Goal: Navigation & Orientation: Find specific page/section

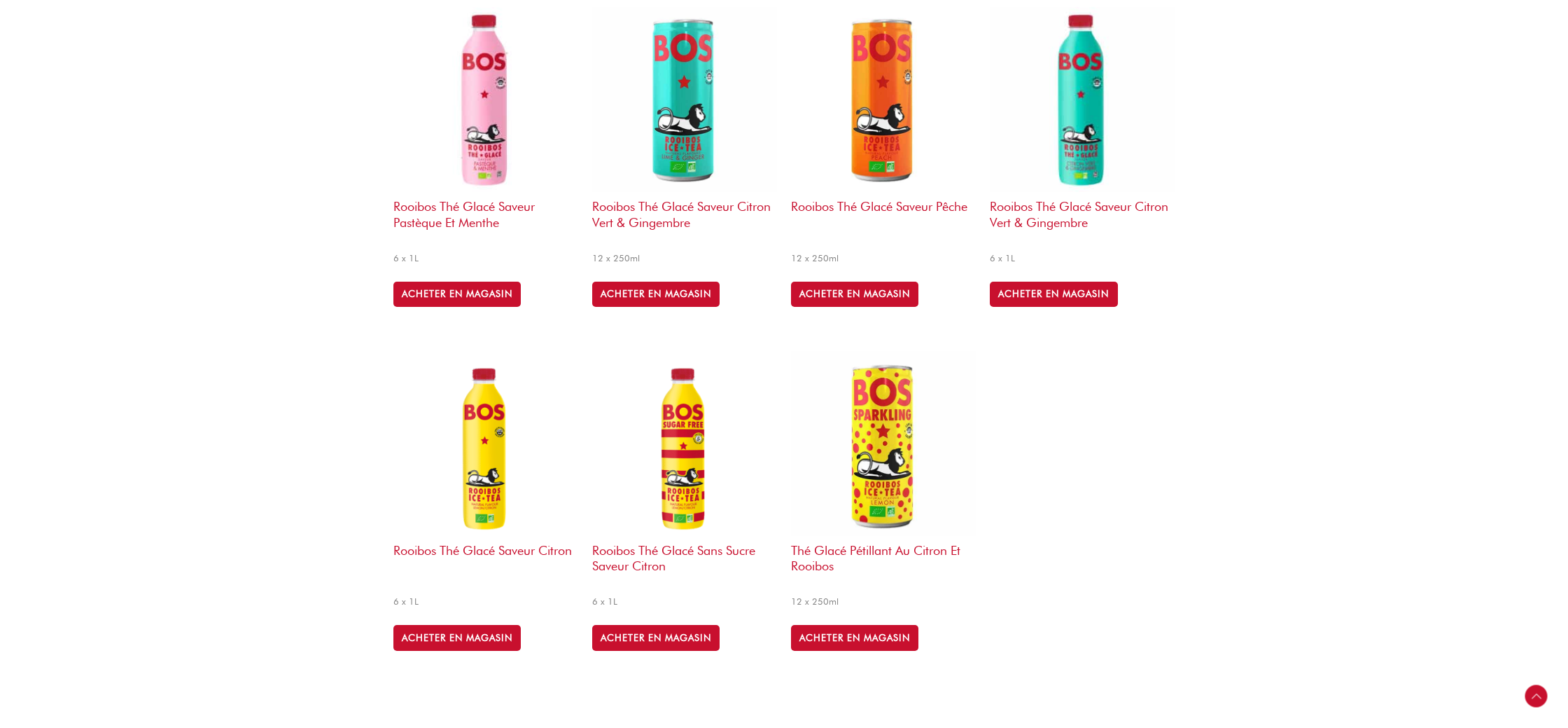
scroll to position [650, 0]
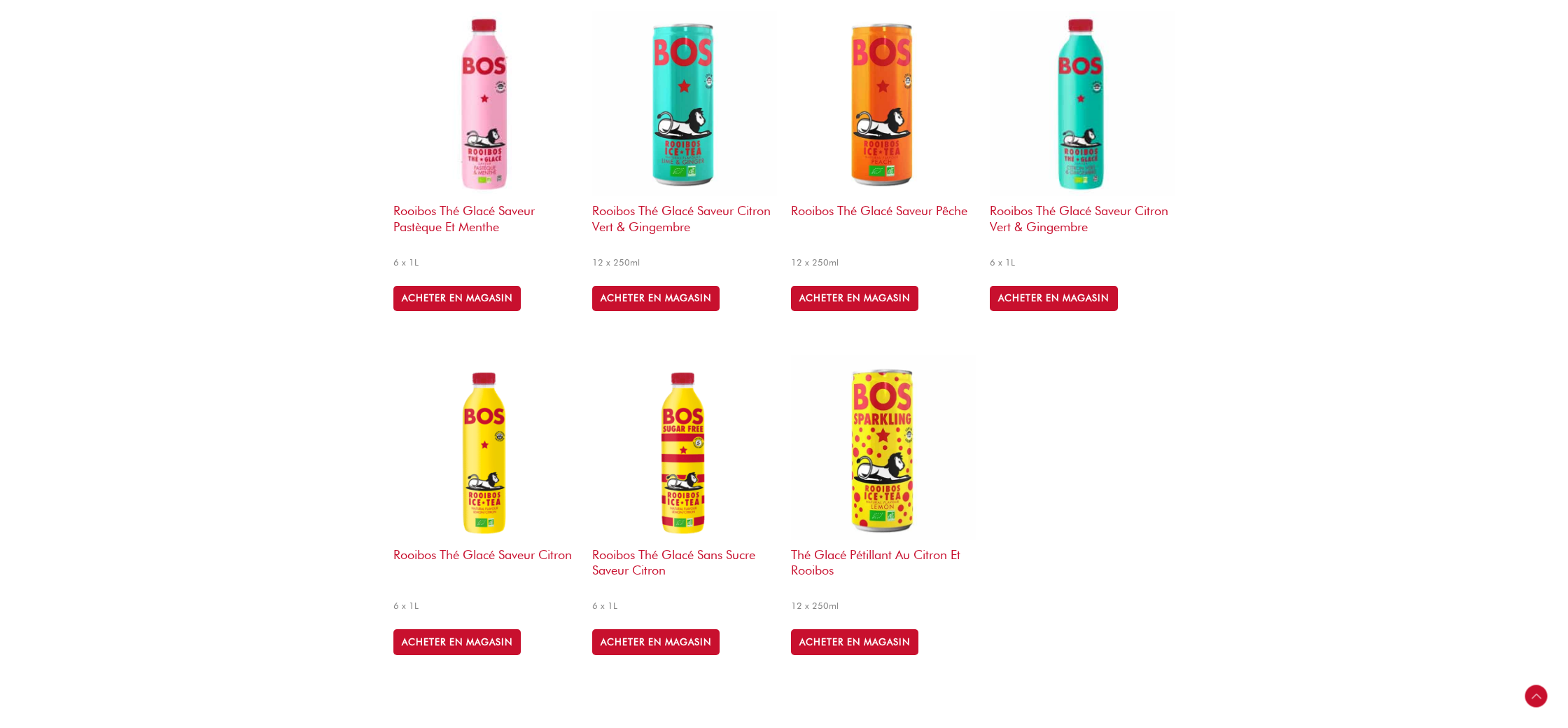
click at [499, 479] on img at bounding box center [485, 447] width 185 height 185
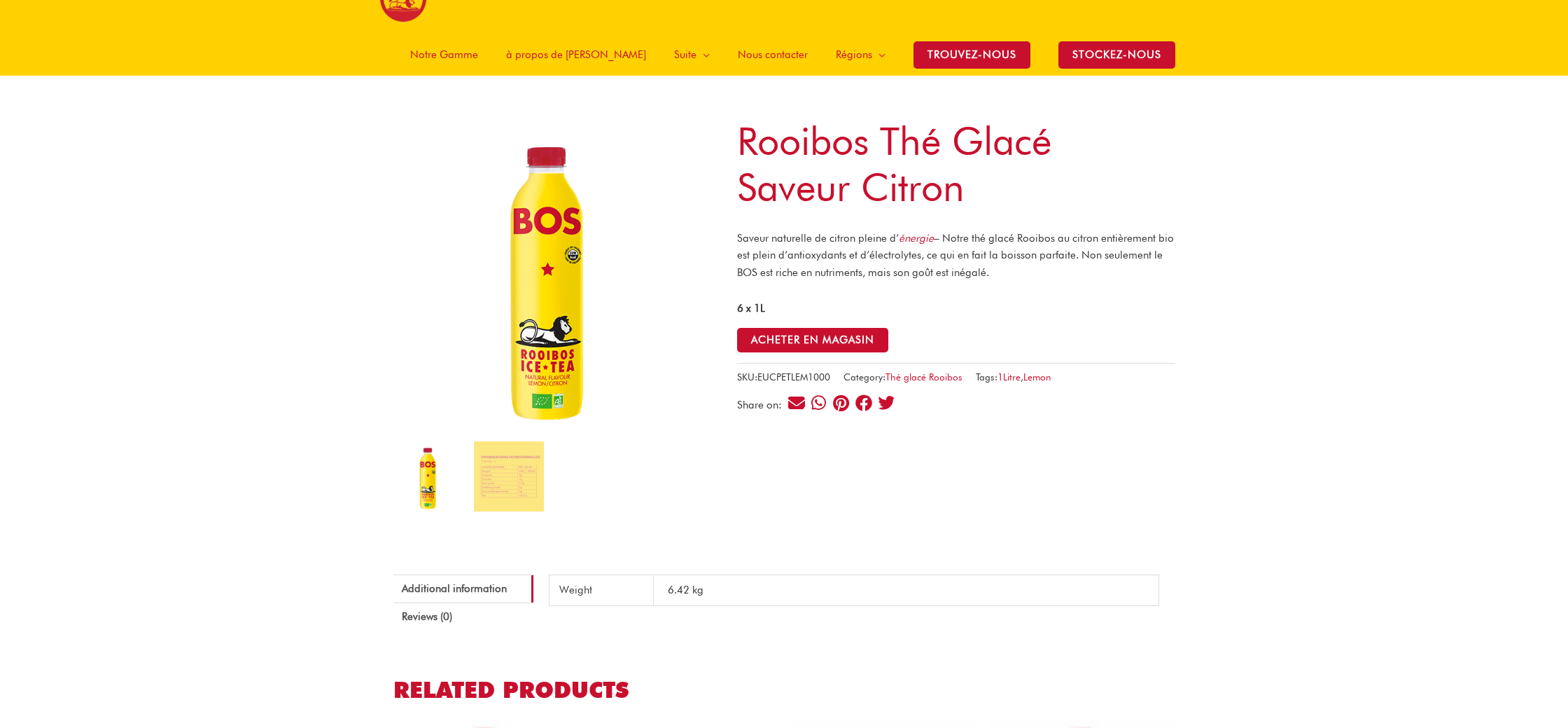
scroll to position [63, 0]
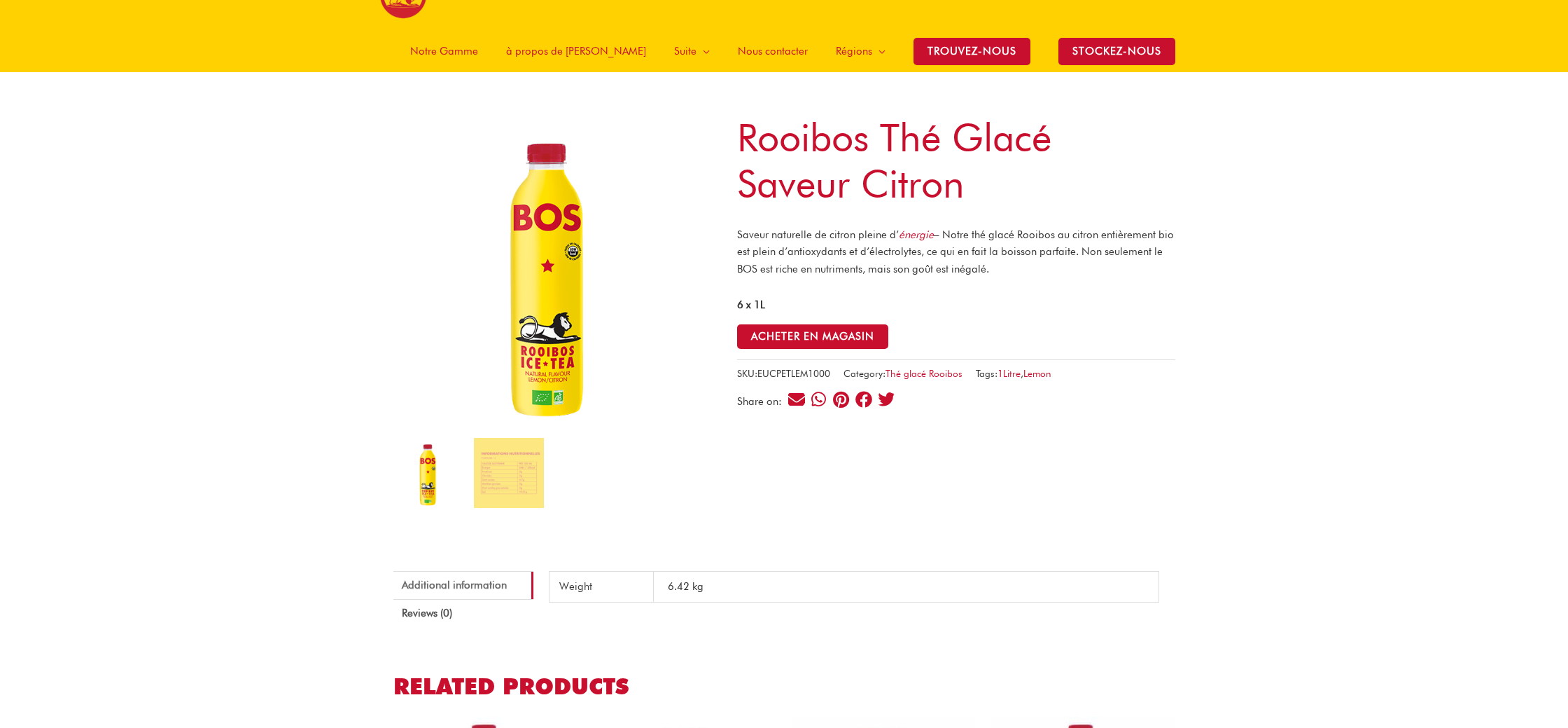
click at [496, 571] on link "Additional information" at bounding box center [464, 585] width 140 height 28
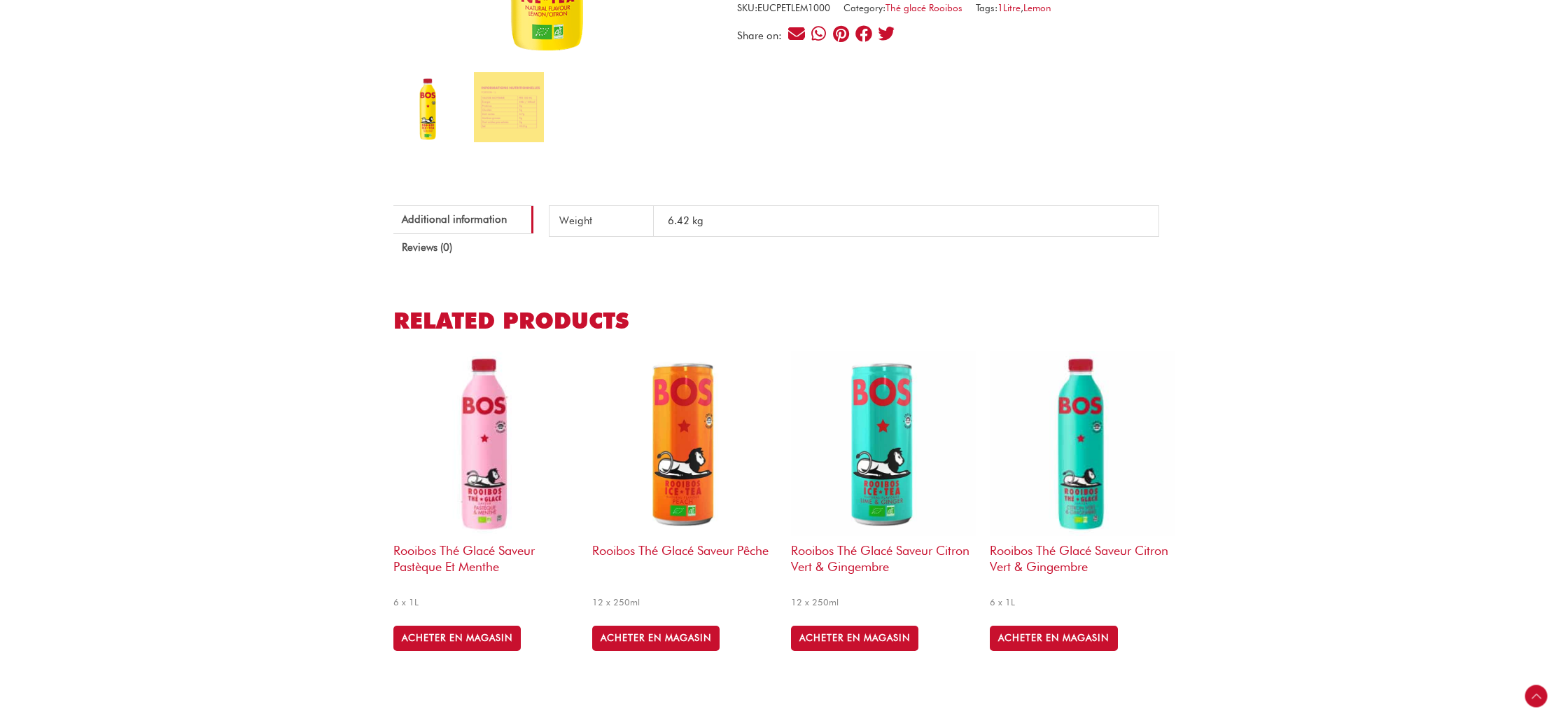
scroll to position [430, 0]
click at [886, 467] on img at bounding box center [883, 442] width 185 height 185
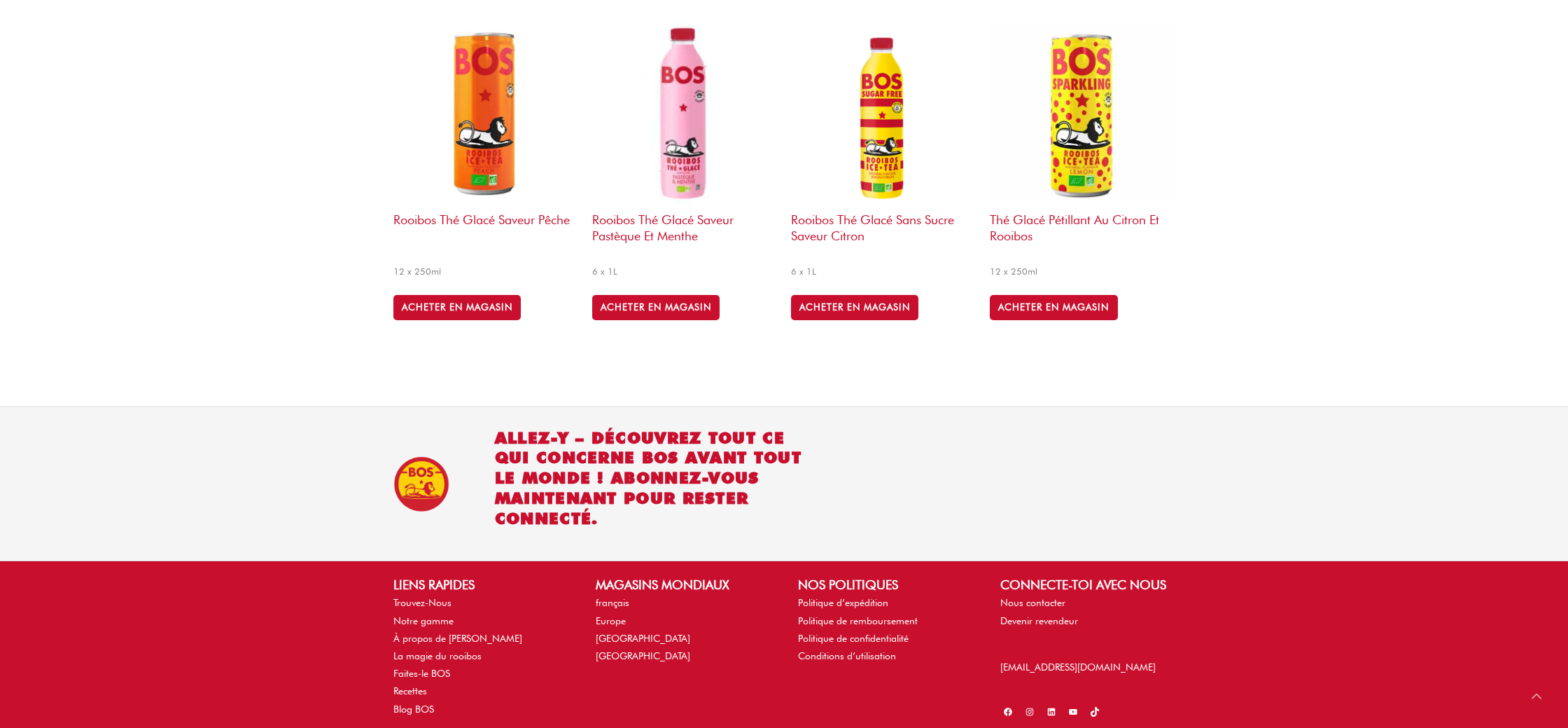
scroll to position [832, 0]
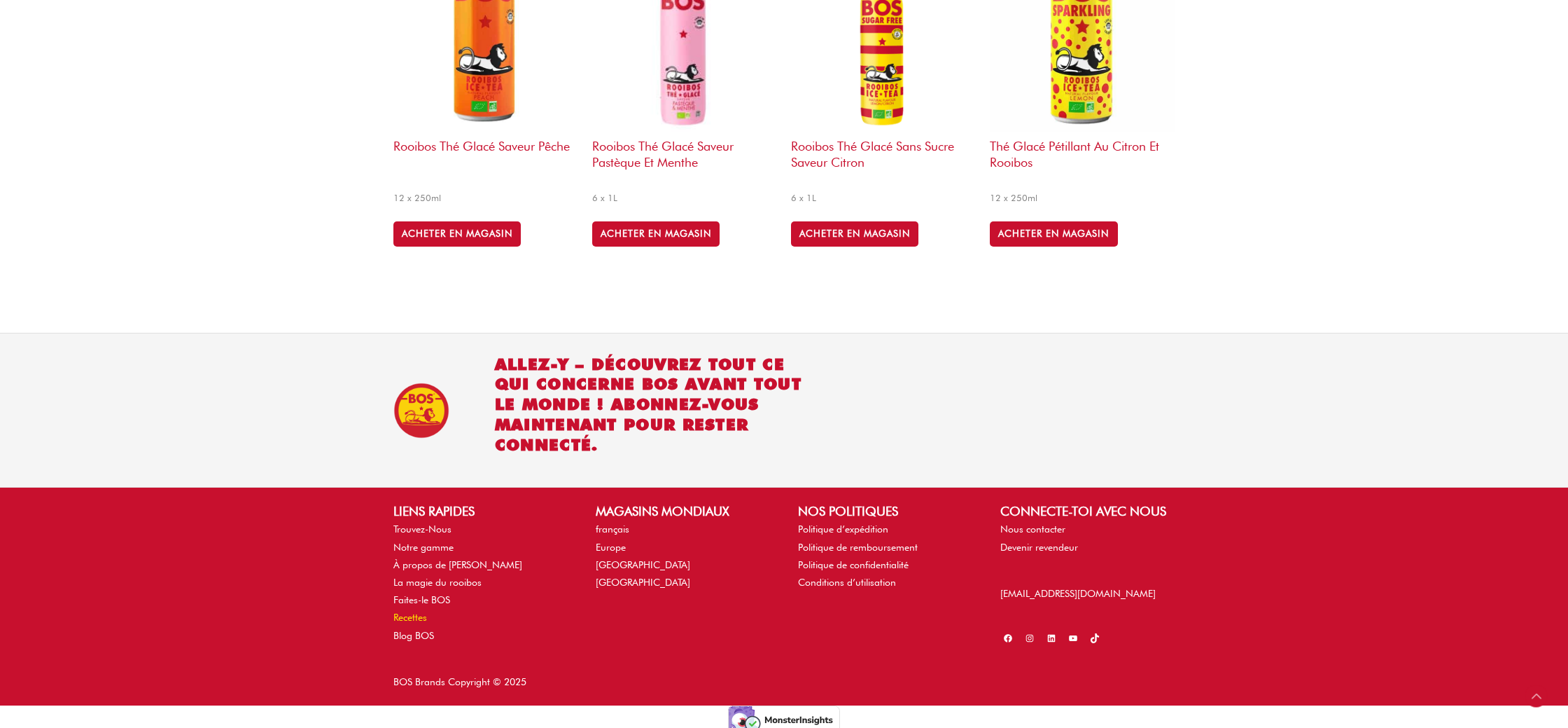
click at [415, 613] on link "Recettes" at bounding box center [411, 617] width 34 height 11
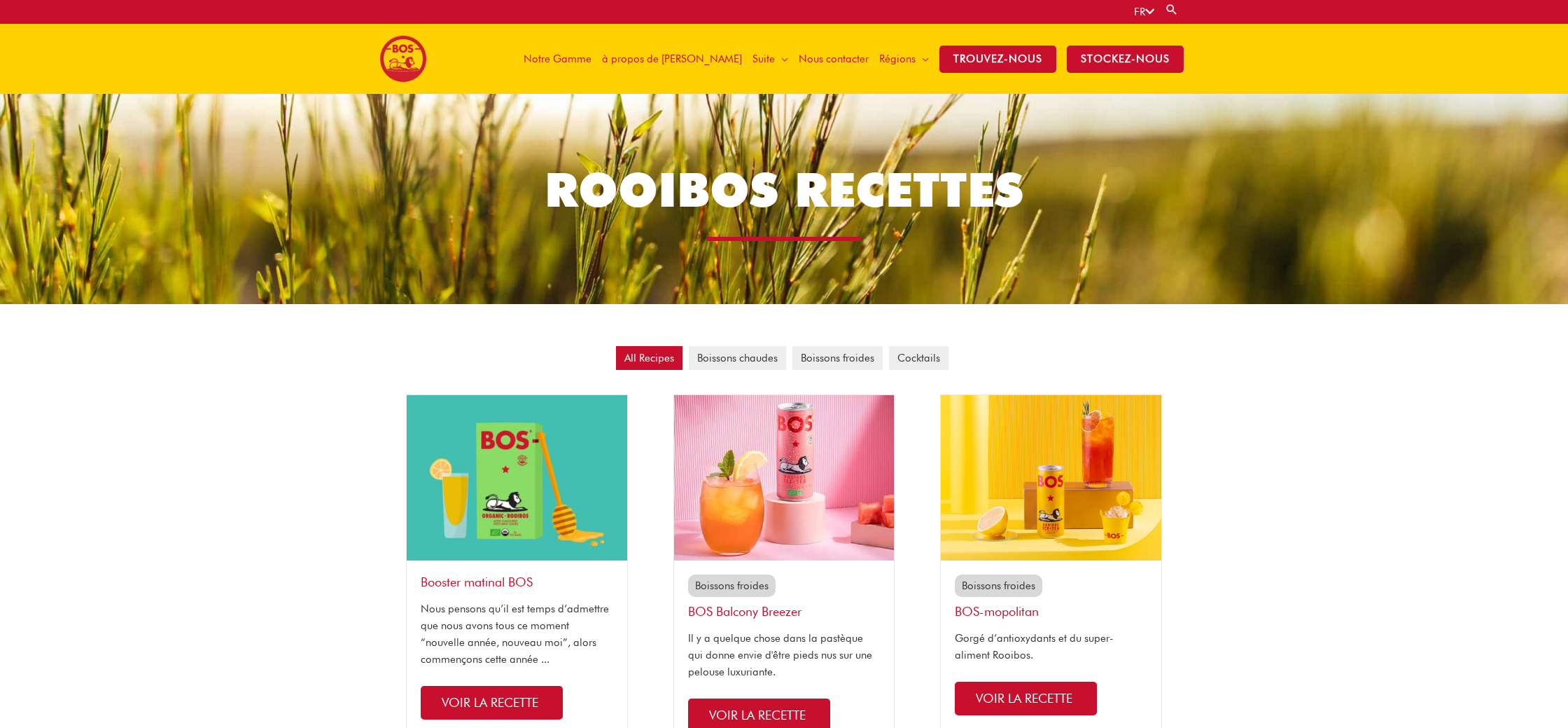
click at [591, 55] on span "Notre Gamme" at bounding box center [557, 59] width 68 height 42
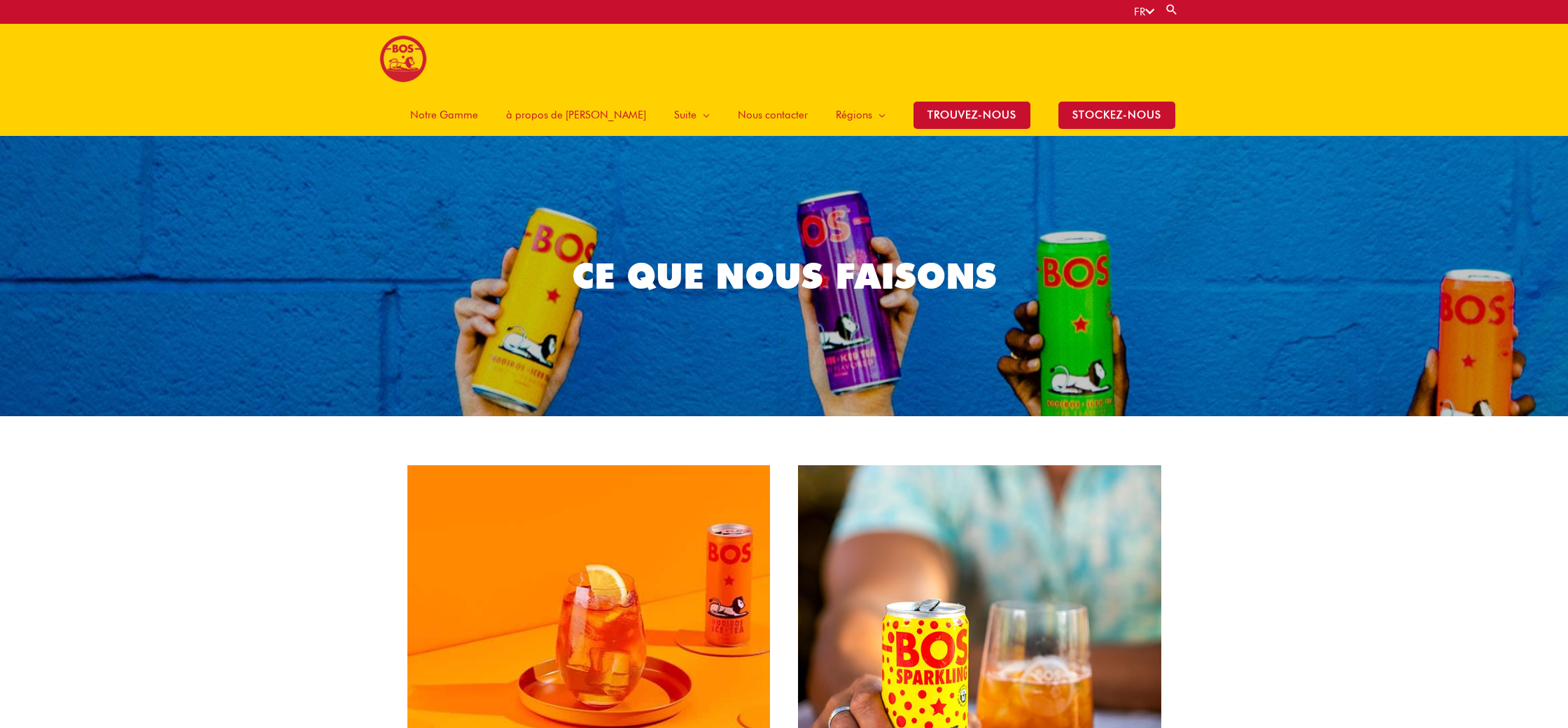
scroll to position [423, 0]
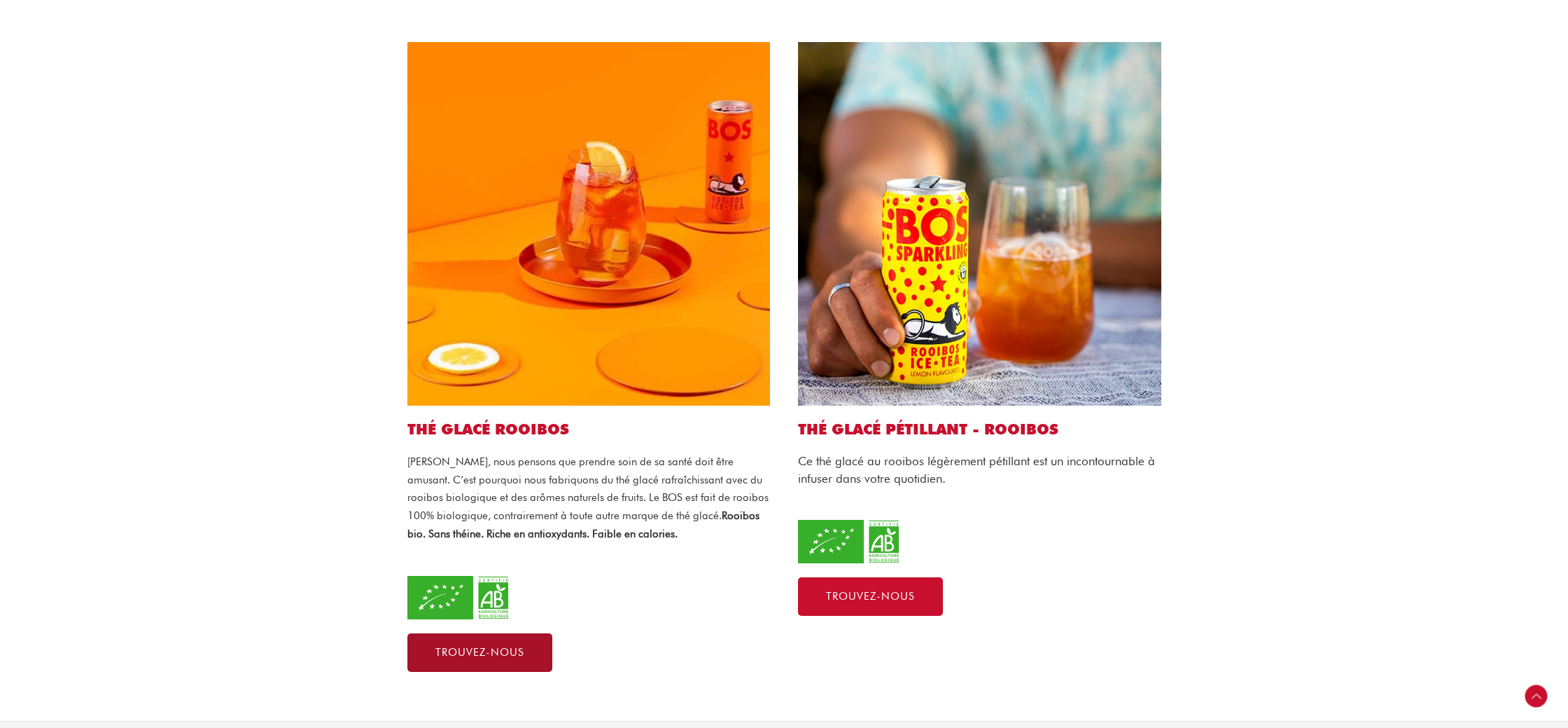
click at [511, 633] on link "Trouvez-nous" at bounding box center [480, 652] width 145 height 39
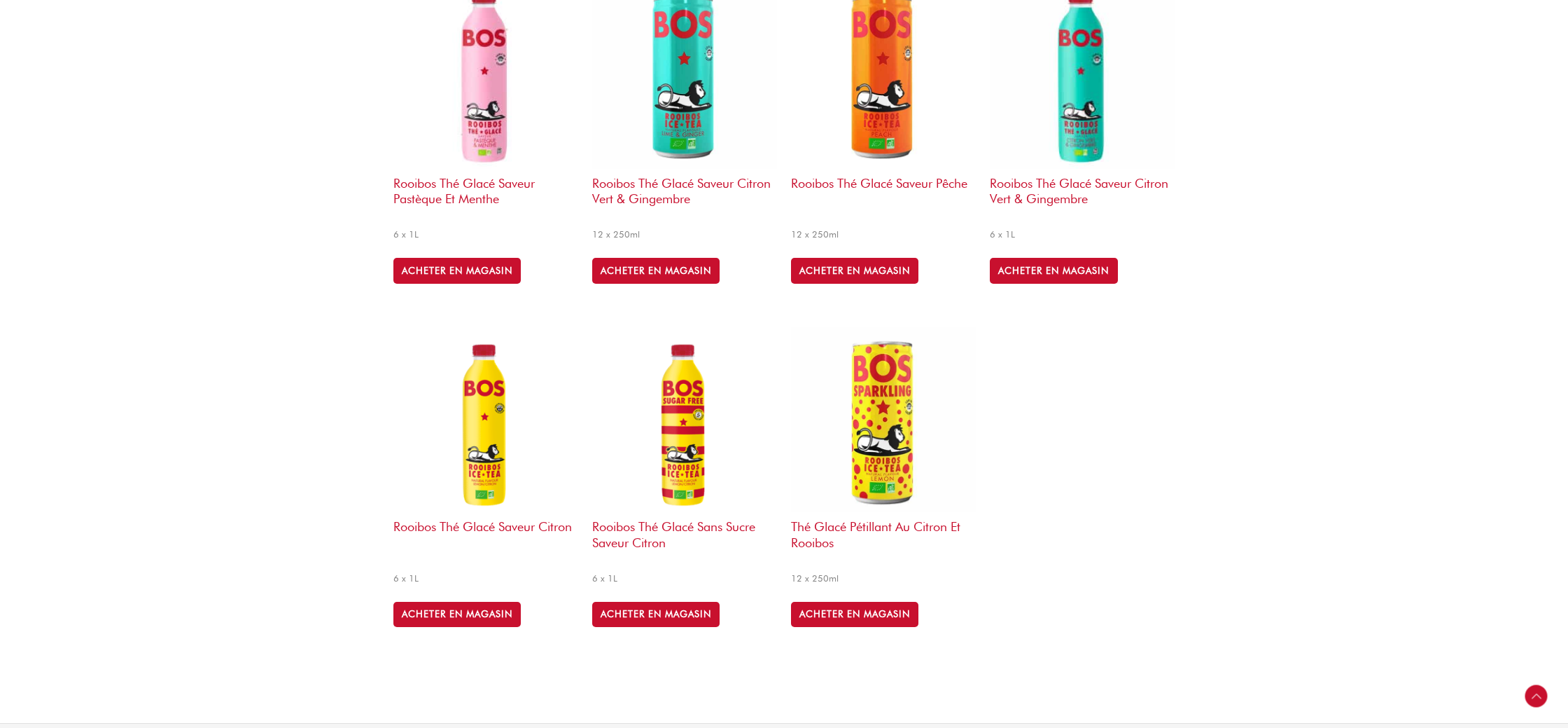
scroll to position [682, 0]
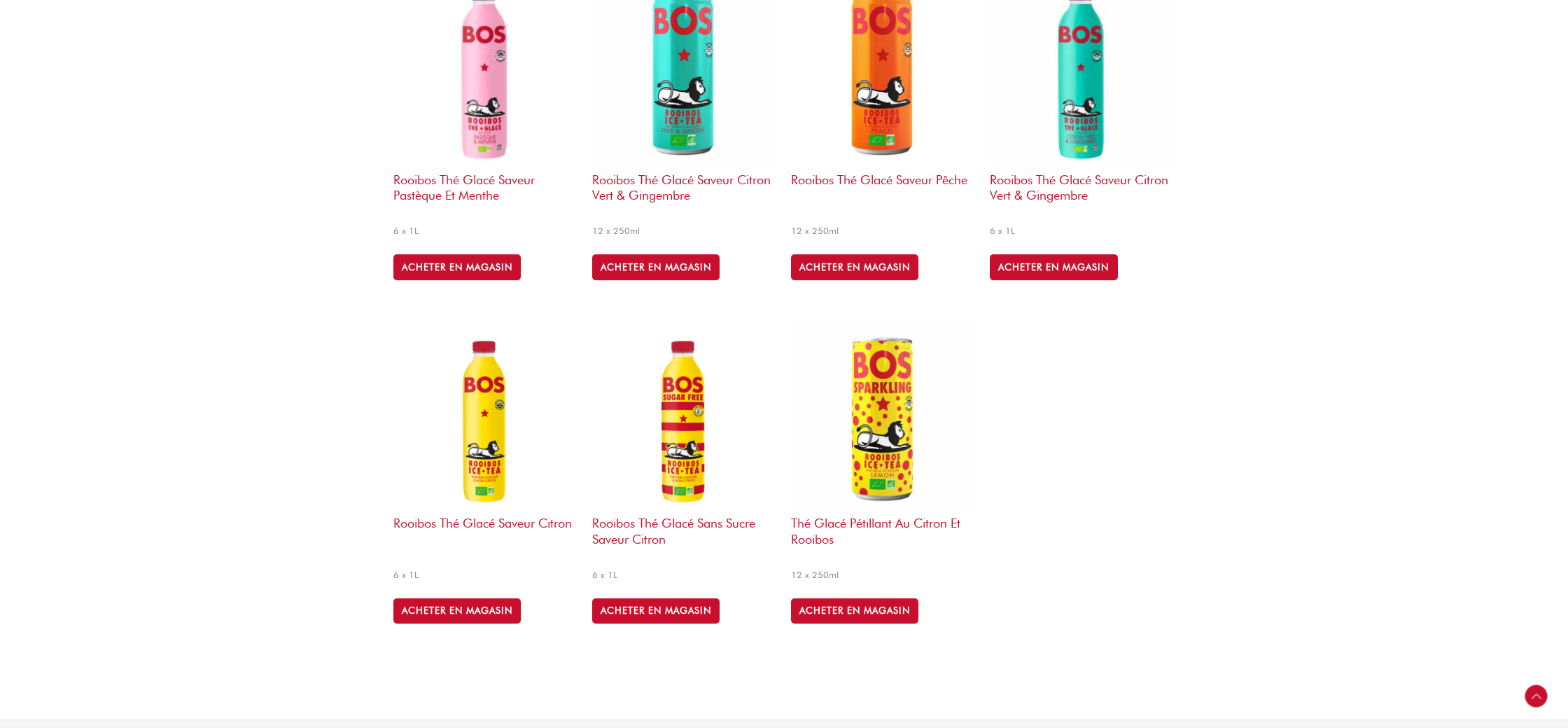
click at [908, 173] on h2 "Rooibos thé glacé saveur pêche" at bounding box center [883, 192] width 185 height 54
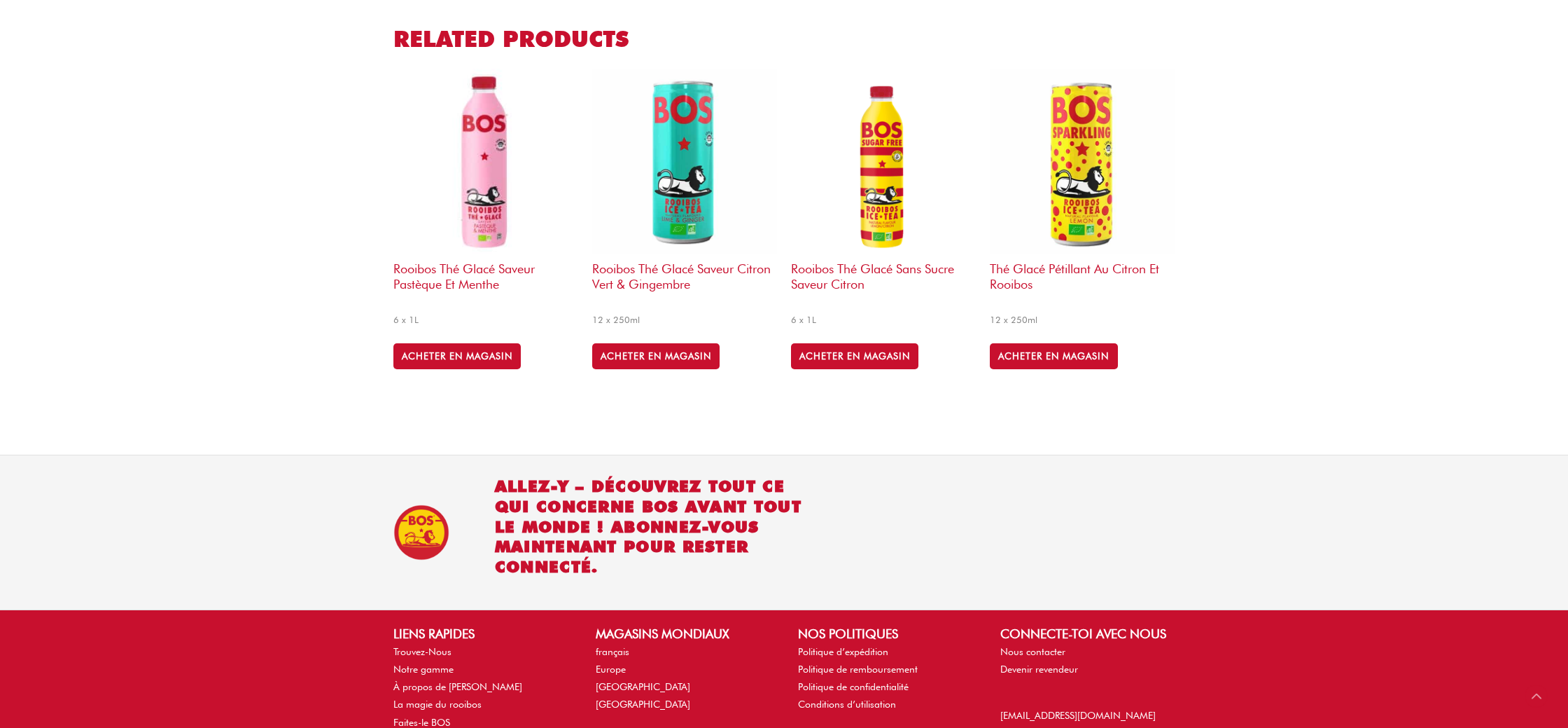
scroll to position [790, 0]
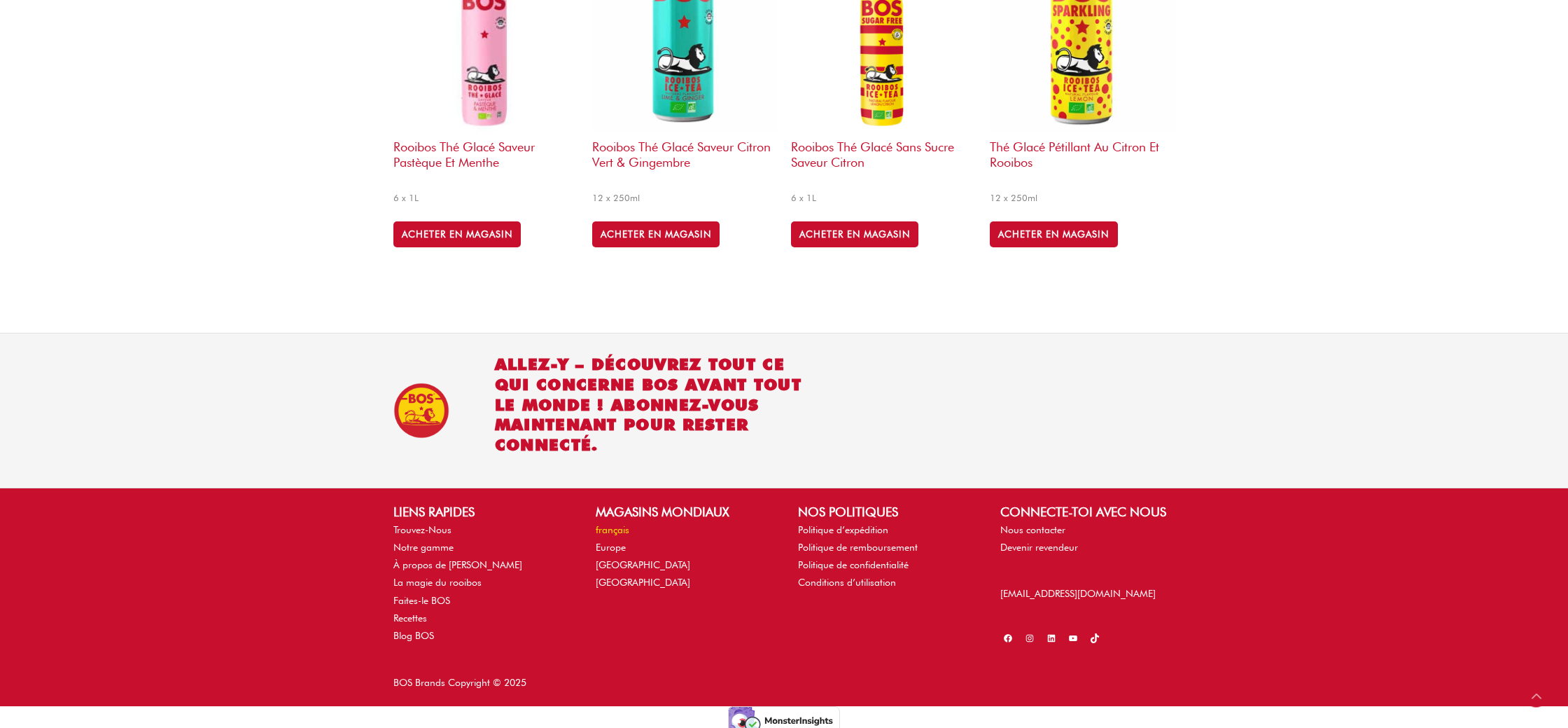
click at [618, 524] on link "français" at bounding box center [613, 529] width 34 height 11
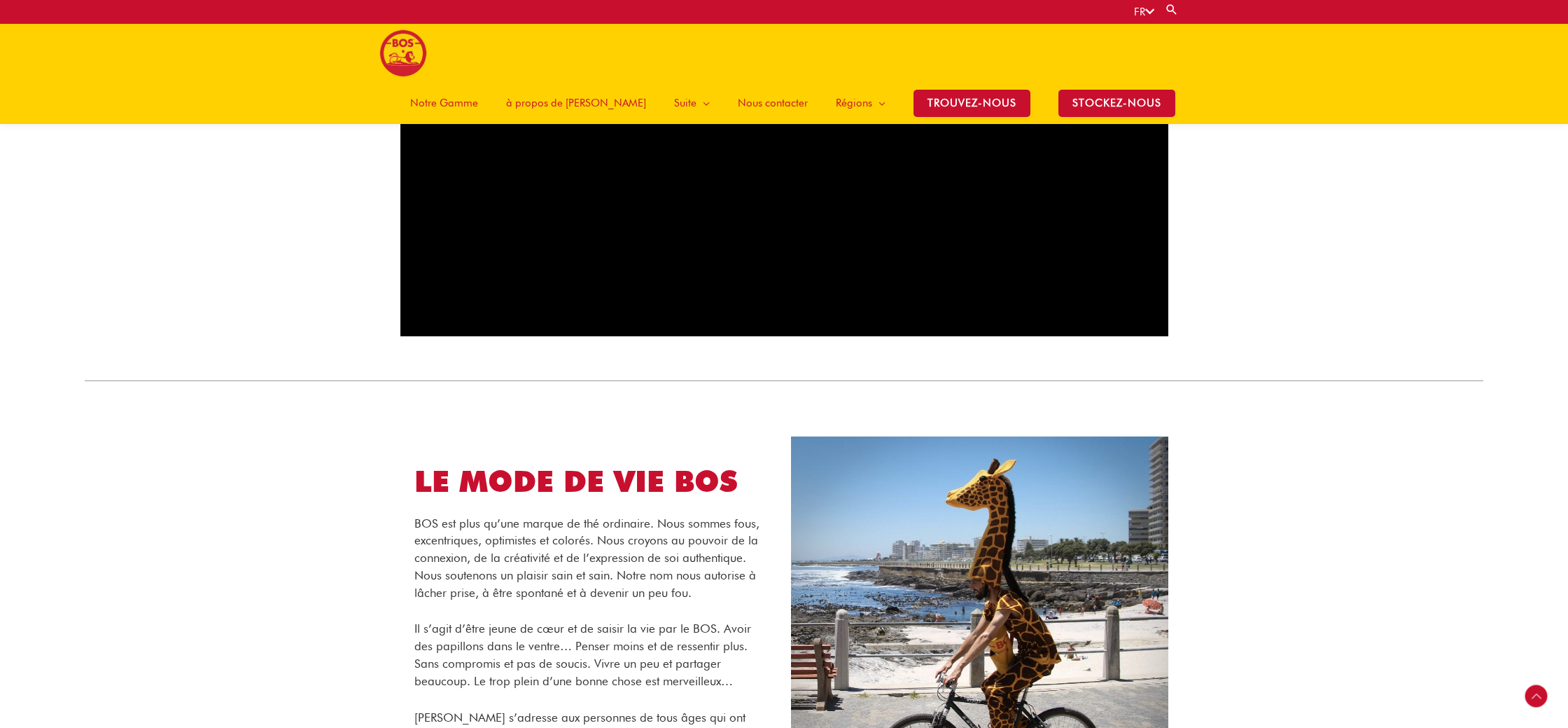
scroll to position [1027, 0]
